Goal: Check status

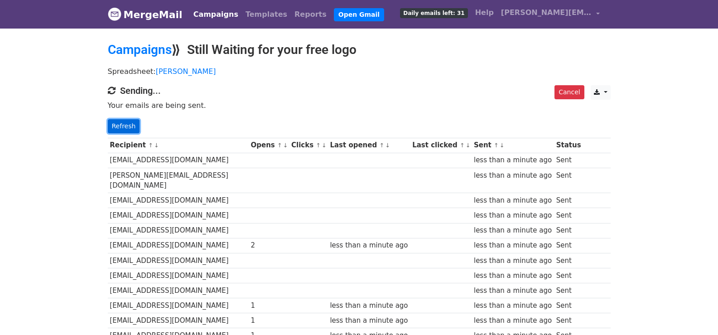
click at [117, 125] on link "Refresh" at bounding box center [124, 126] width 32 height 14
click at [135, 125] on link "Refresh" at bounding box center [124, 126] width 32 height 14
click at [120, 125] on link "Refresh" at bounding box center [124, 126] width 32 height 14
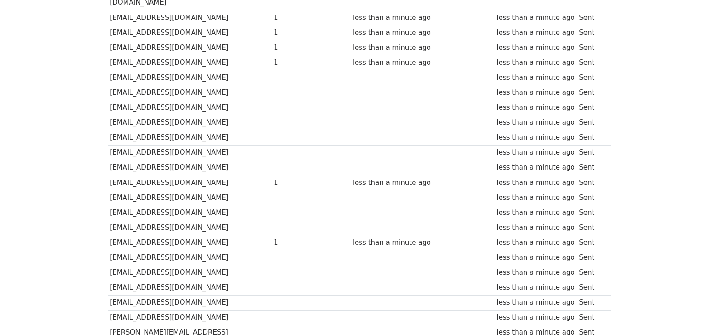
scroll to position [646, 0]
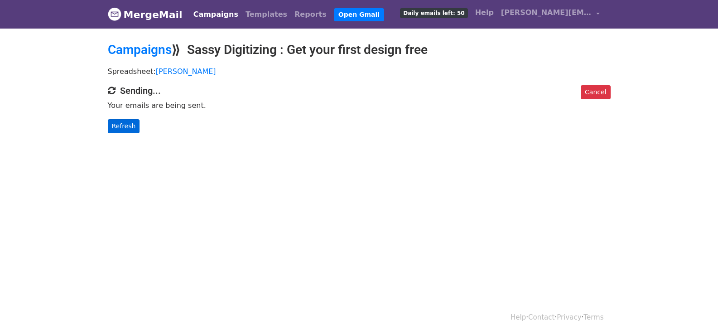
drag, startPoint x: 124, startPoint y: 135, endPoint x: 123, endPoint y: 123, distance: 11.8
click at [124, 133] on body "MergeMail Campaigns Templates Reports Open Gmail Daily emails left: 50 Help tab…" at bounding box center [359, 84] width 718 height 169
click at [123, 123] on link "Refresh" at bounding box center [124, 126] width 32 height 14
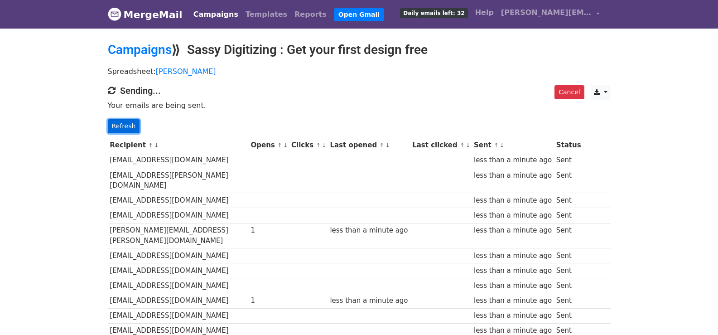
click at [130, 128] on link "Refresh" at bounding box center [124, 126] width 32 height 14
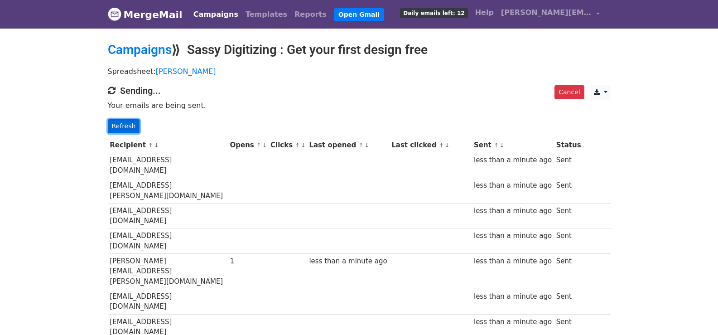
click at [109, 124] on link "Refresh" at bounding box center [124, 126] width 32 height 14
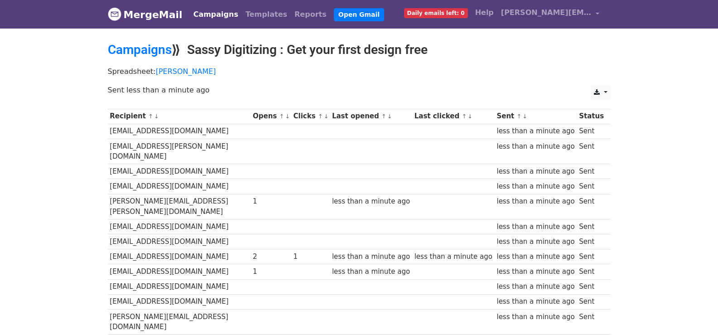
scroll to position [619, 0]
